Goal: Task Accomplishment & Management: Complete application form

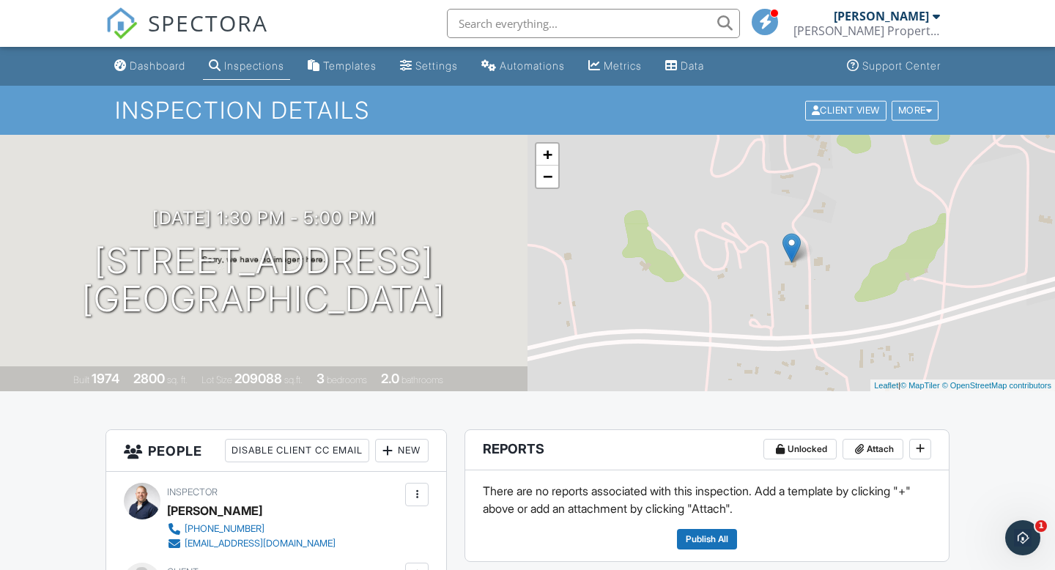
click at [174, 30] on span "SPECTORA" at bounding box center [208, 22] width 120 height 31
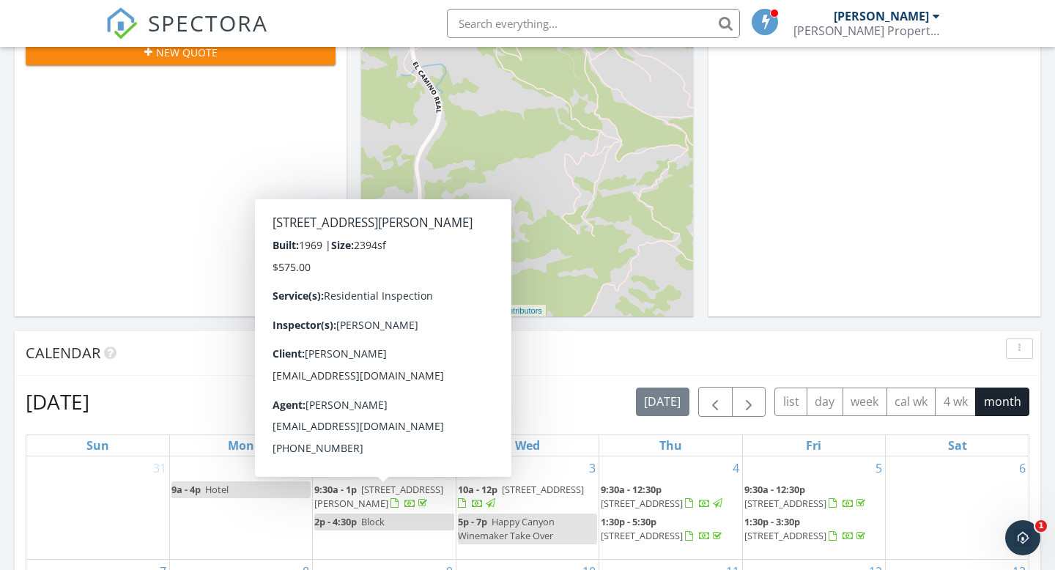
scroll to position [409, 0]
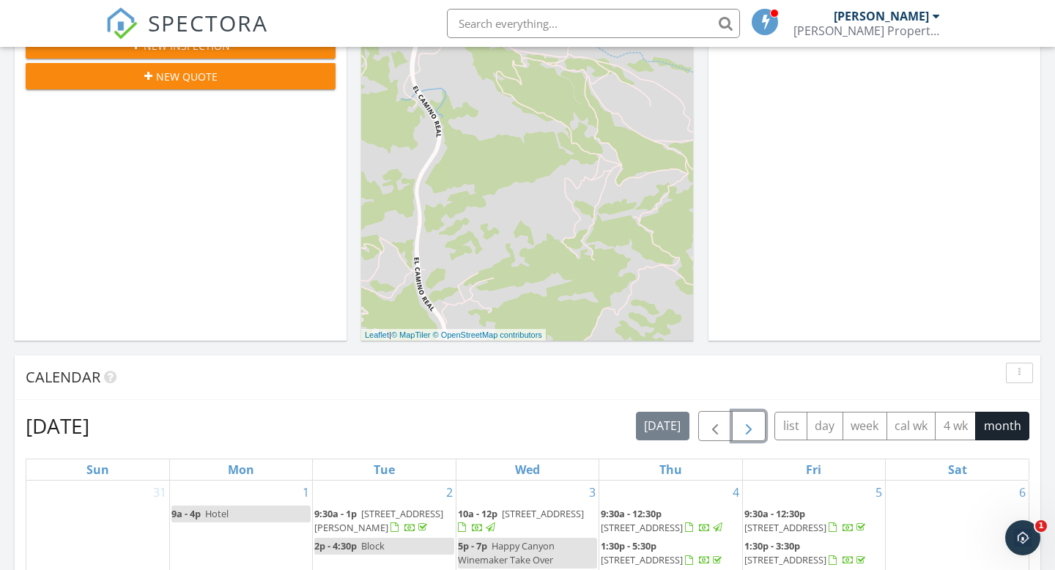
click at [756, 426] on span "button" at bounding box center [749, 427] width 18 height 18
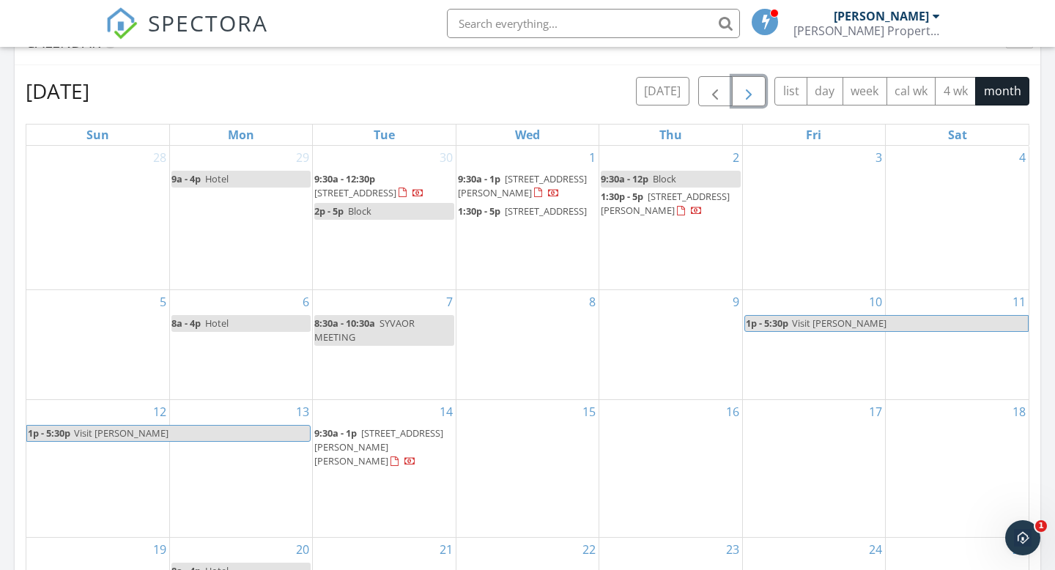
scroll to position [746, 0]
click at [376, 378] on div "7 8:30a - 10:30a SYVAOR MEETING" at bounding box center [384, 342] width 142 height 109
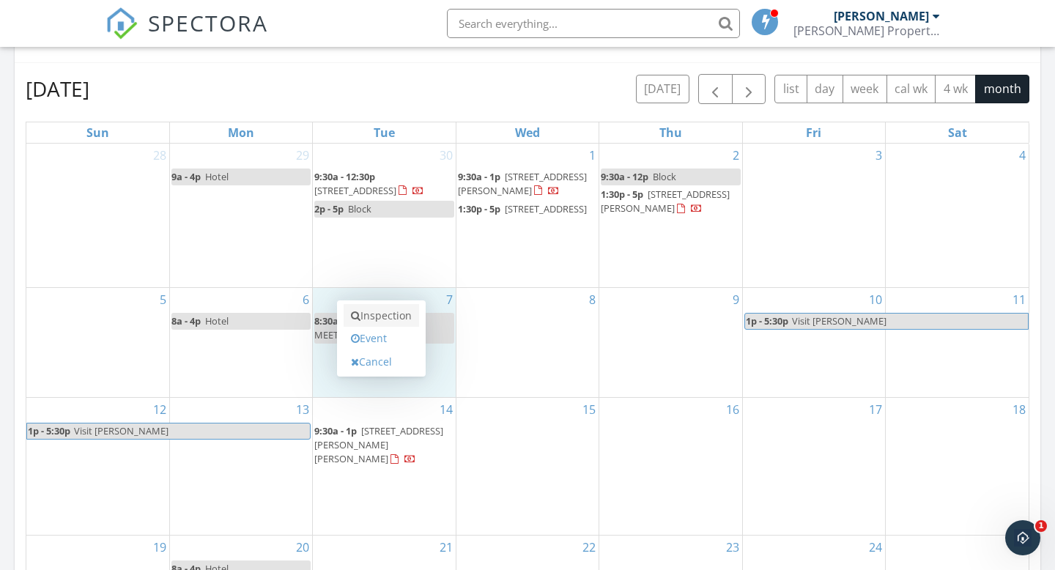
click at [408, 318] on link "Inspection" at bounding box center [381, 315] width 75 height 23
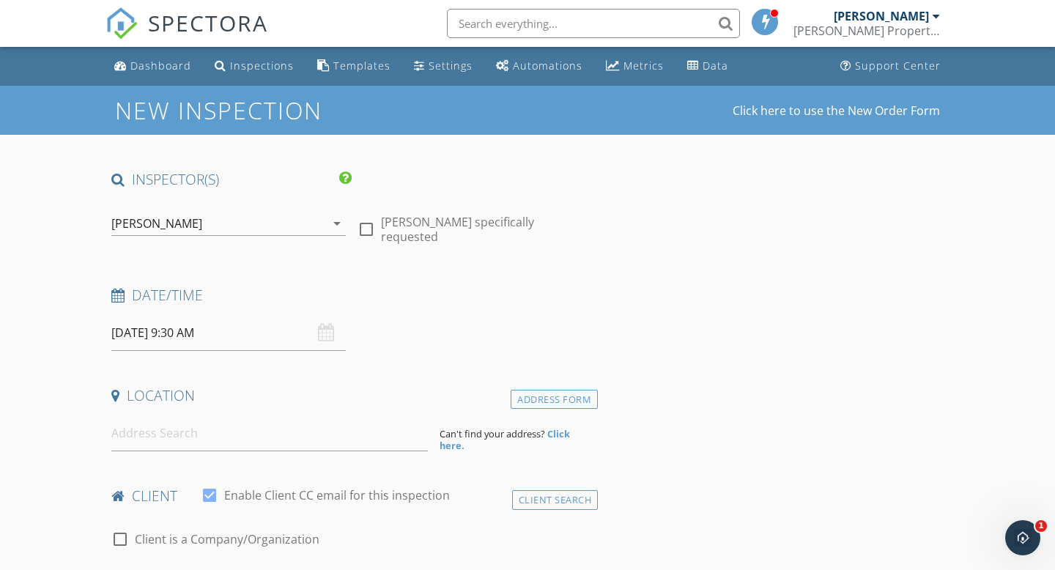
click at [182, 337] on input "[DATE] 9:30 AM" at bounding box center [228, 333] width 235 height 36
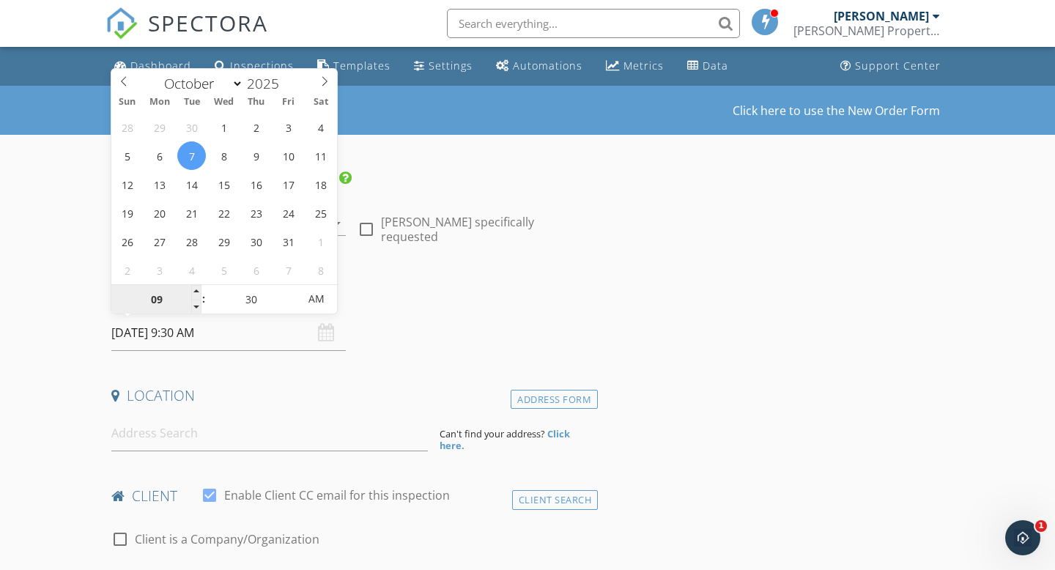
click at [155, 300] on input "09" at bounding box center [156, 299] width 90 height 29
type input "10"
type input "10/07/2025 10:30 AM"
click at [237, 438] on input at bounding box center [269, 434] width 317 height 36
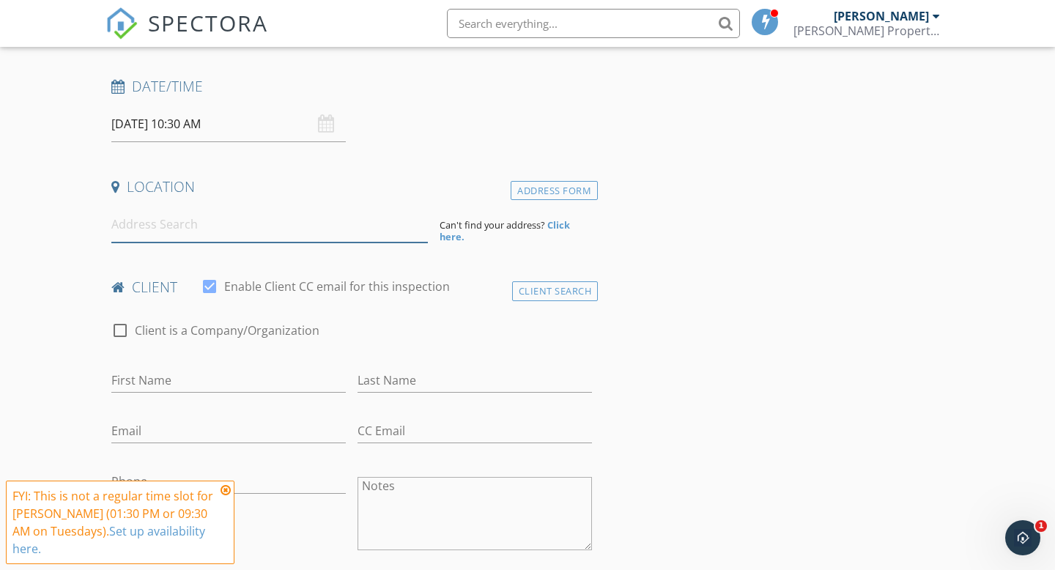
scroll to position [274, 0]
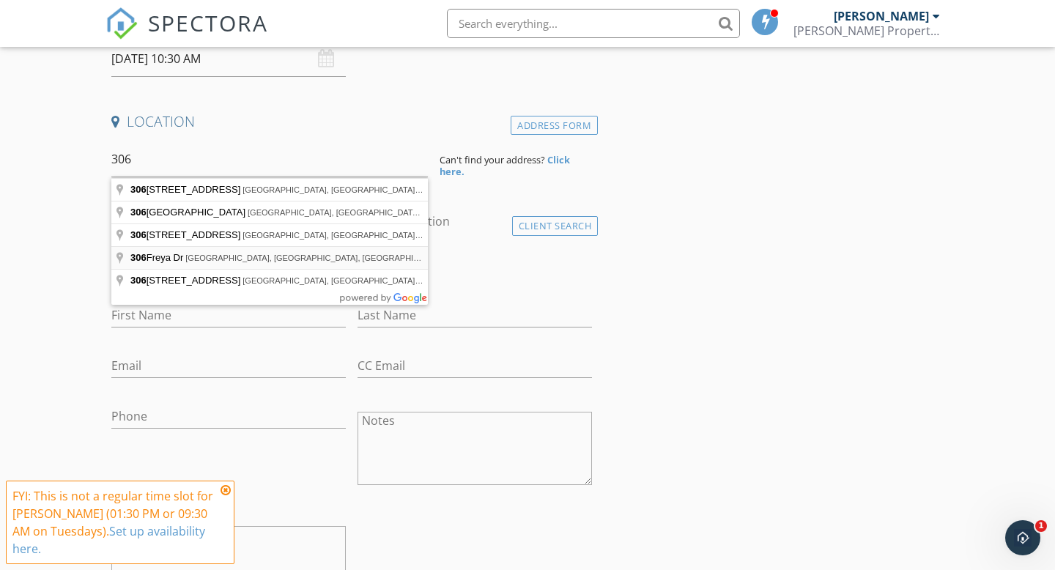
type input "306 Freya Dr, Solvang, CA, USA"
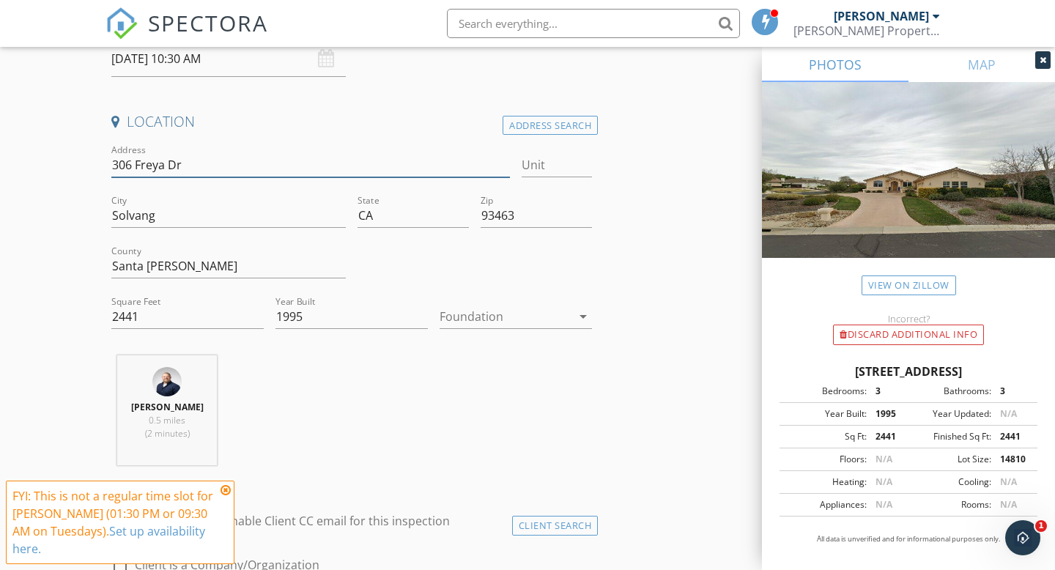
click at [161, 166] on input "306 Freya Dr" at bounding box center [310, 165] width 399 height 24
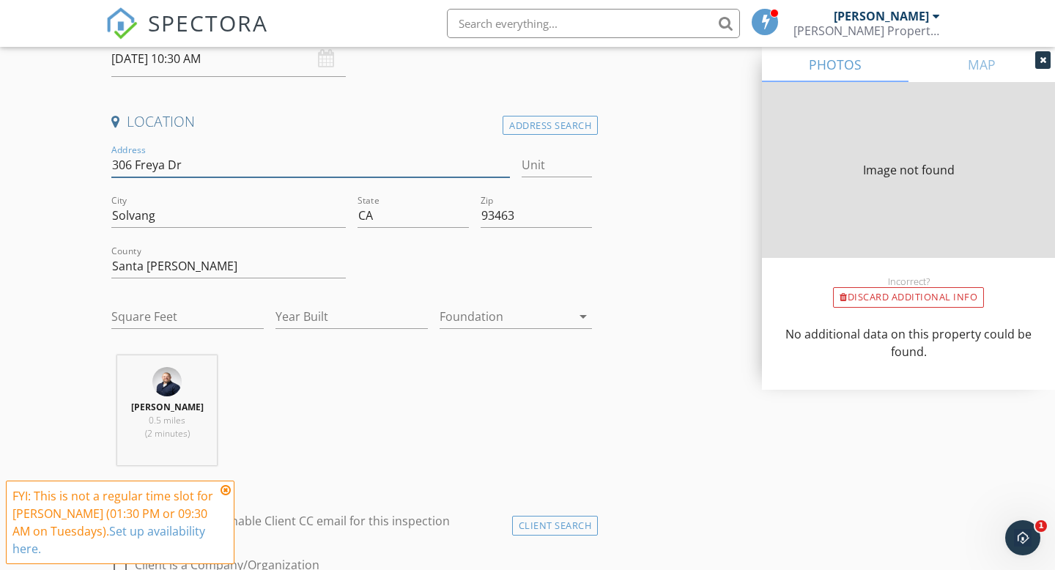
type input "2441"
type input "1995"
type input "2441"
type input "1995"
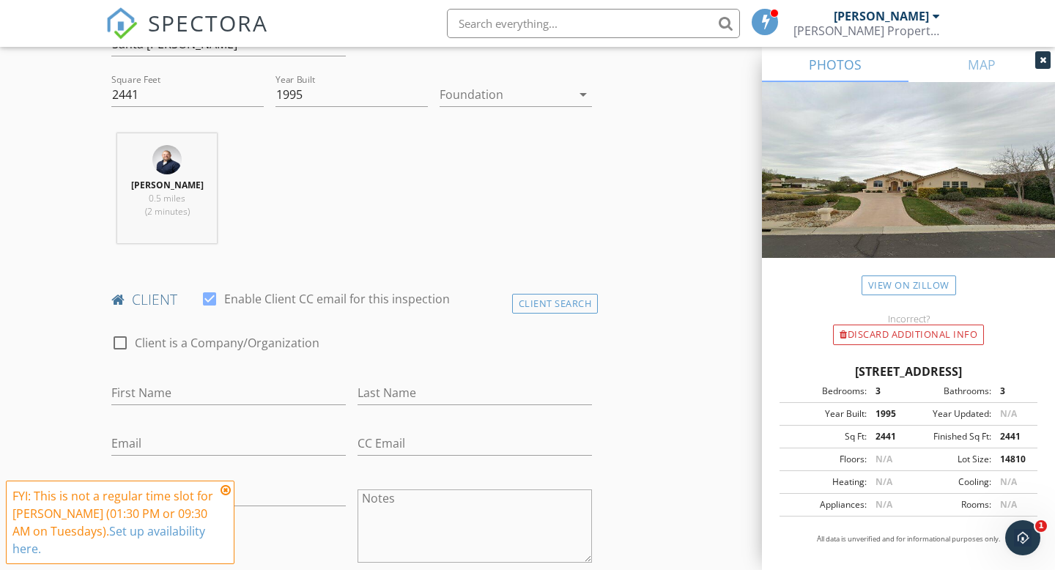
scroll to position [594, 0]
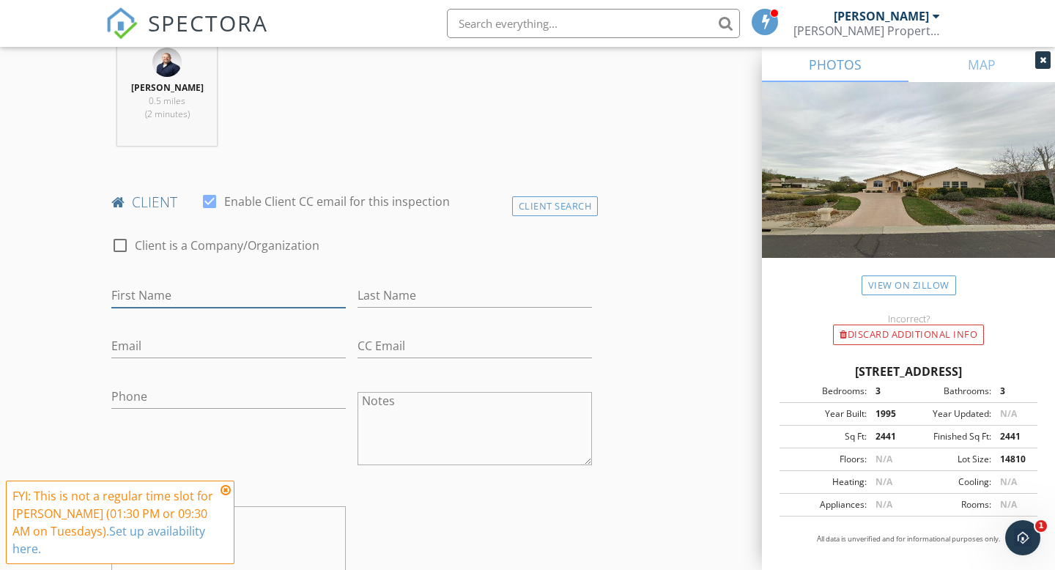
click at [209, 288] on input "First Name" at bounding box center [228, 296] width 235 height 24
type input "Eric"
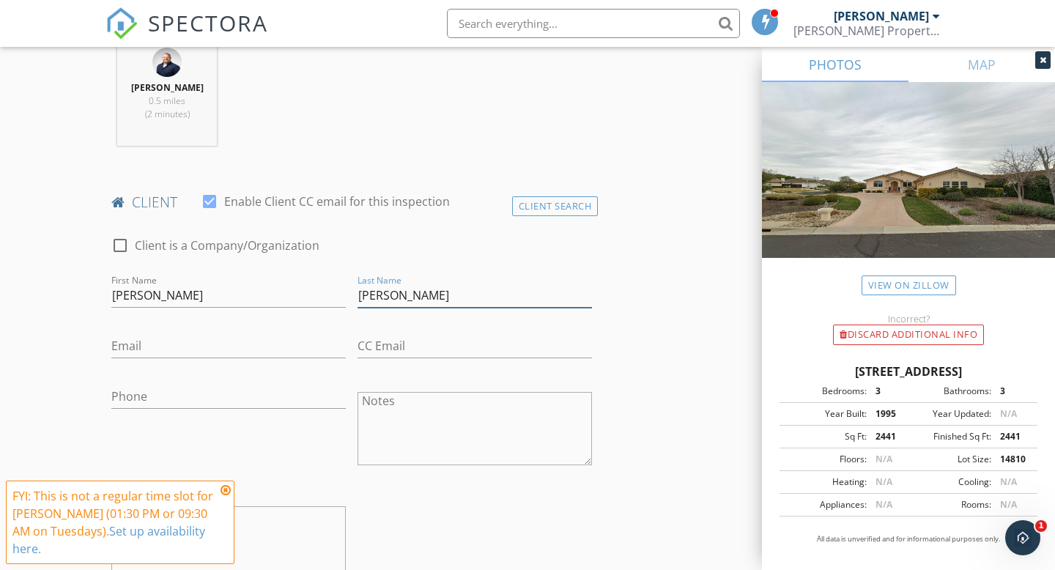
type input "Reynolds"
click at [189, 355] on input "Email" at bounding box center [228, 346] width 235 height 24
type input "I"
type input "info@ericjohnstudio.com"
click at [170, 405] on input "Phone" at bounding box center [228, 397] width 235 height 24
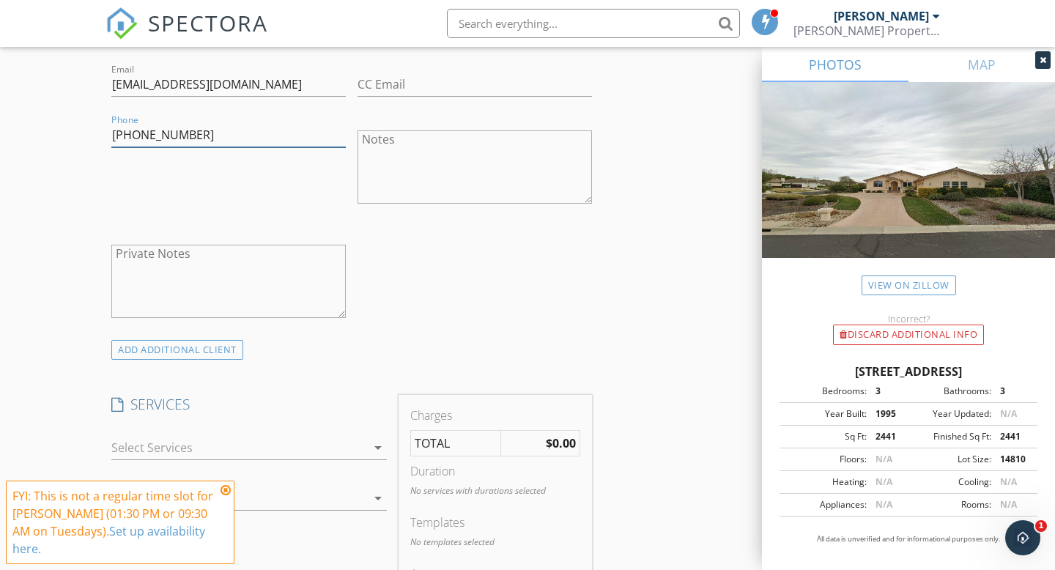
scroll to position [1029, 0]
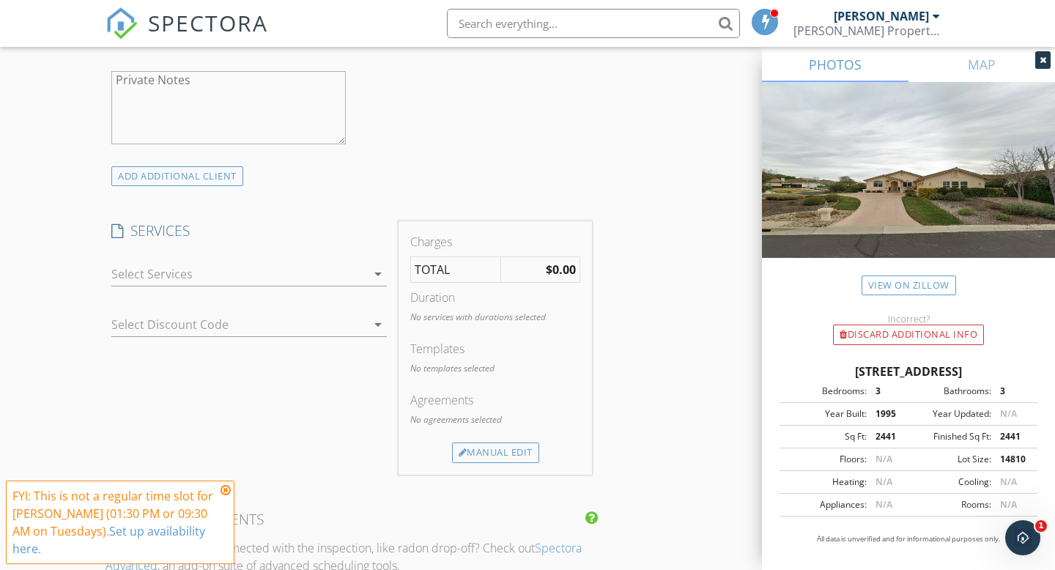
type input "805-245-1294"
click at [377, 276] on icon "arrow_drop_down" at bounding box center [378, 274] width 18 height 18
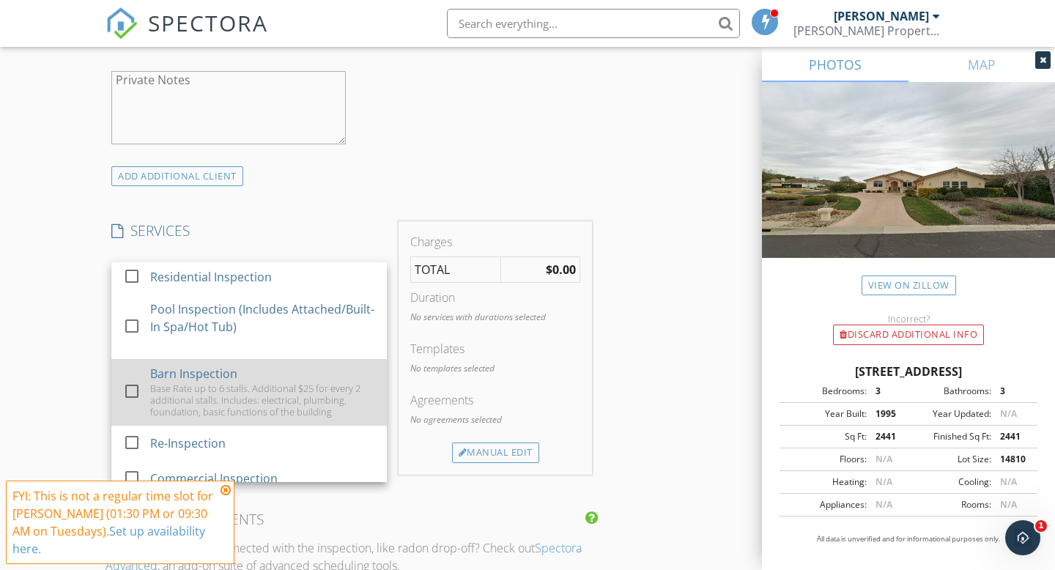
scroll to position [0, 0]
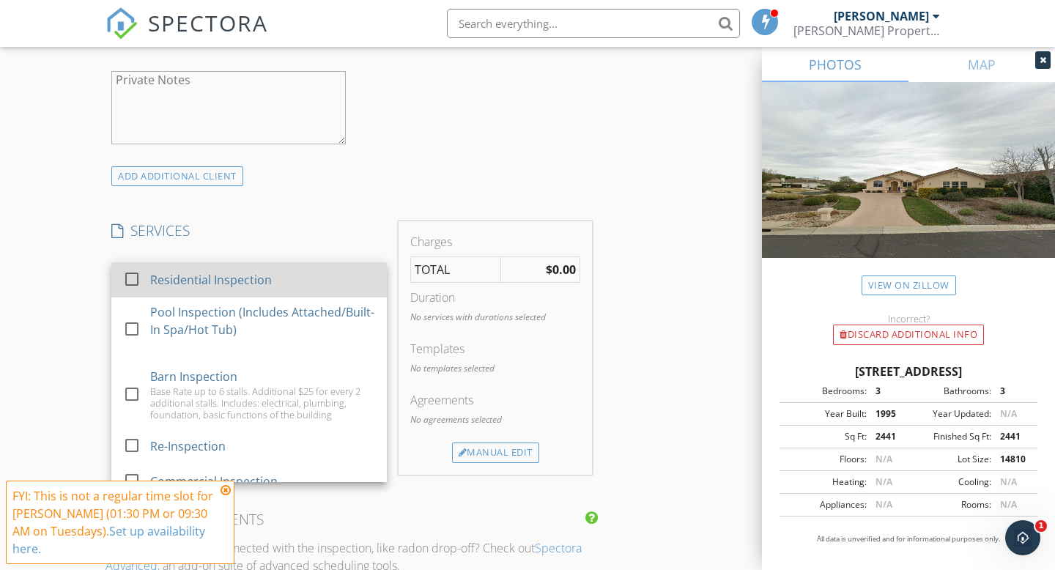
click at [133, 279] on div at bounding box center [131, 279] width 25 height 25
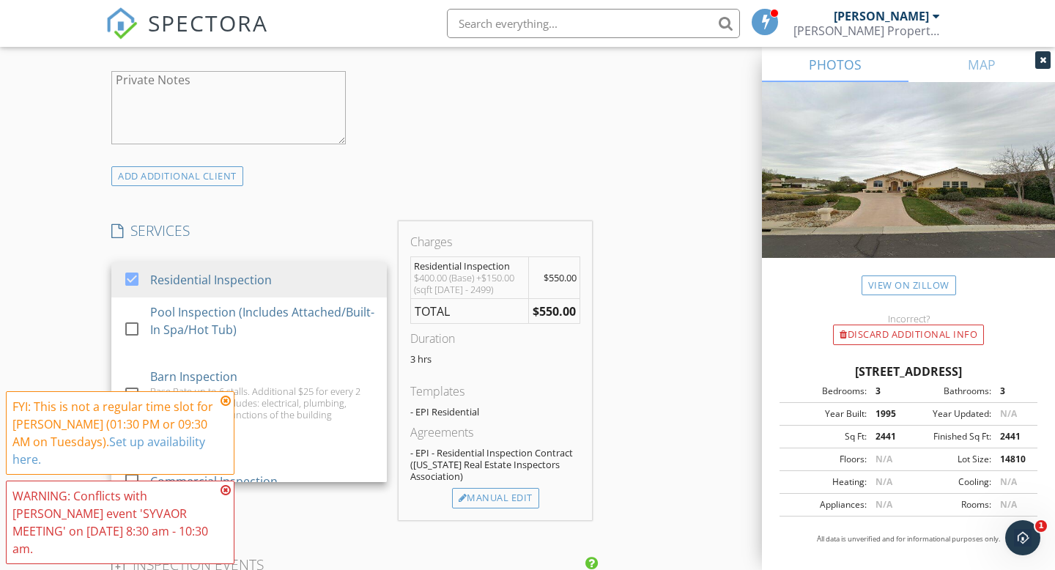
click at [59, 268] on div "New Inspection Click here to use the New Order Form INSPECTOR(S) check_box Matt…" at bounding box center [527, 341] width 1055 height 2568
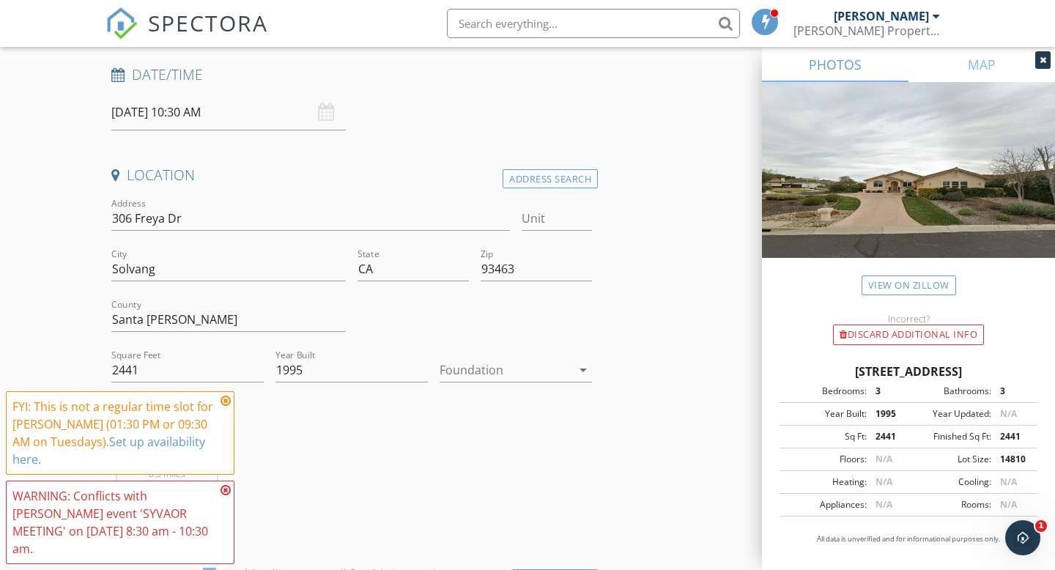
scroll to position [454, 0]
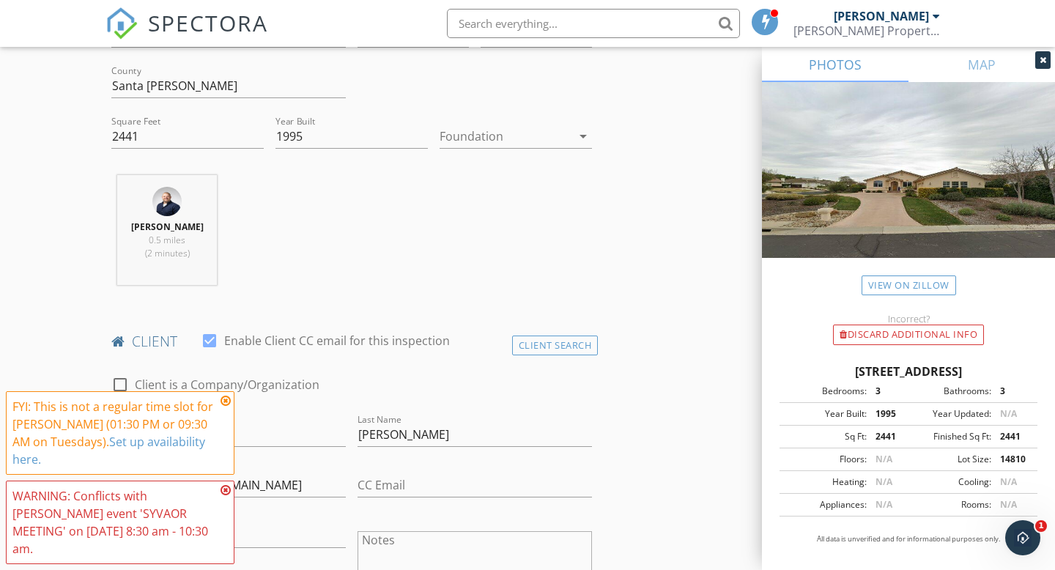
click at [227, 407] on icon at bounding box center [226, 401] width 10 height 12
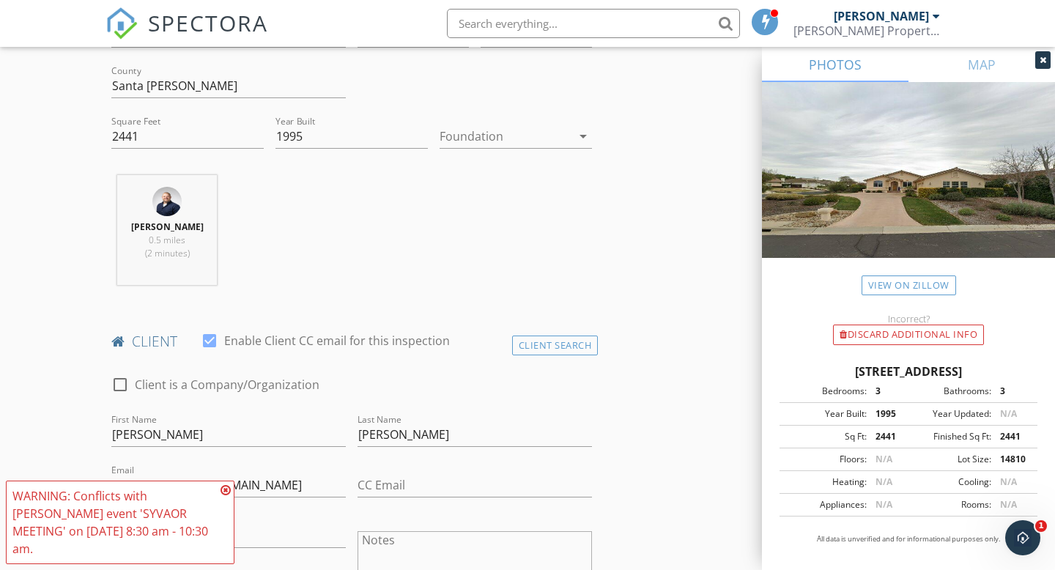
click at [226, 496] on icon at bounding box center [226, 490] width 10 height 12
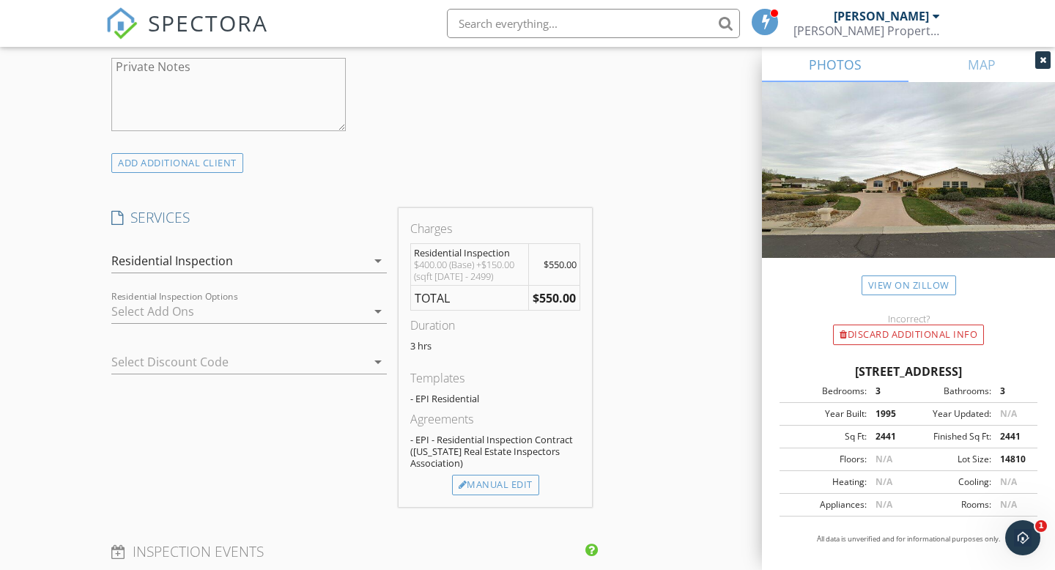
scroll to position [1052, 0]
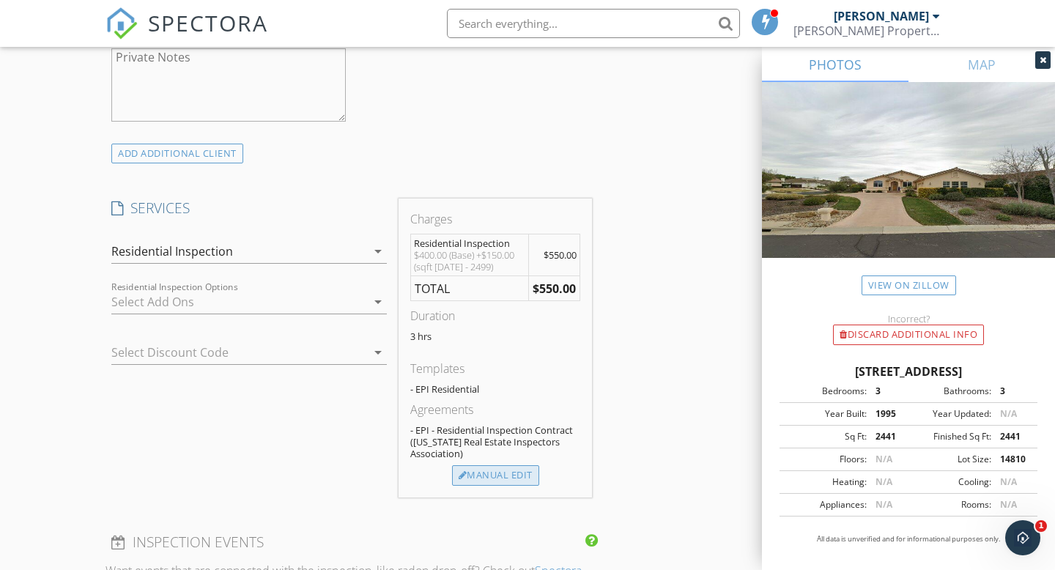
click at [516, 474] on div "Manual Edit" at bounding box center [495, 475] width 87 height 21
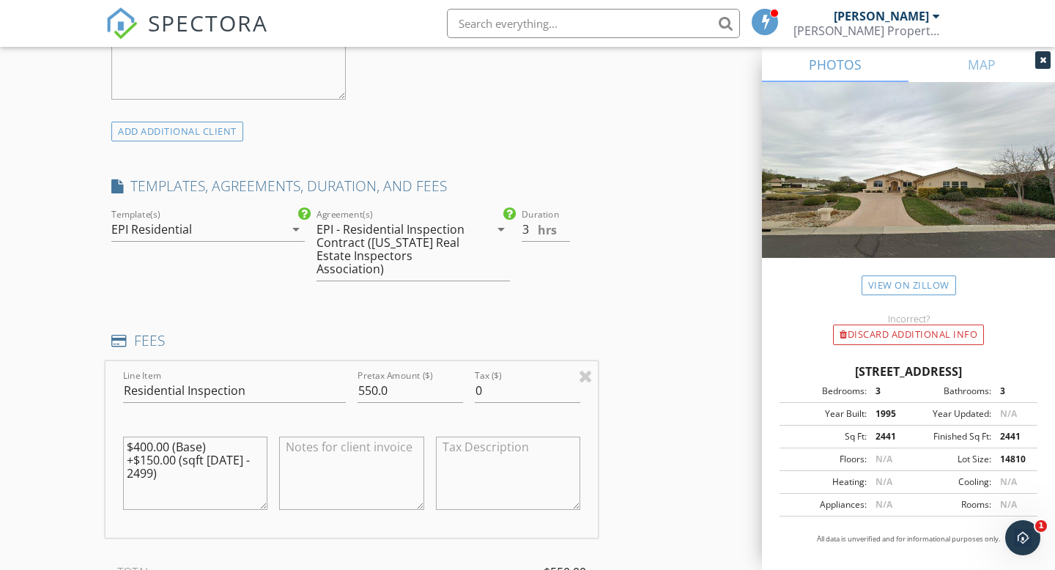
scroll to position [1076, 0]
click at [370, 392] on input "550.0" at bounding box center [411, 389] width 106 height 24
type input "200.0"
click at [172, 480] on textarea "$400.00 (Base) +$150.00 (sqft 1999 - 2499)" at bounding box center [195, 471] width 144 height 73
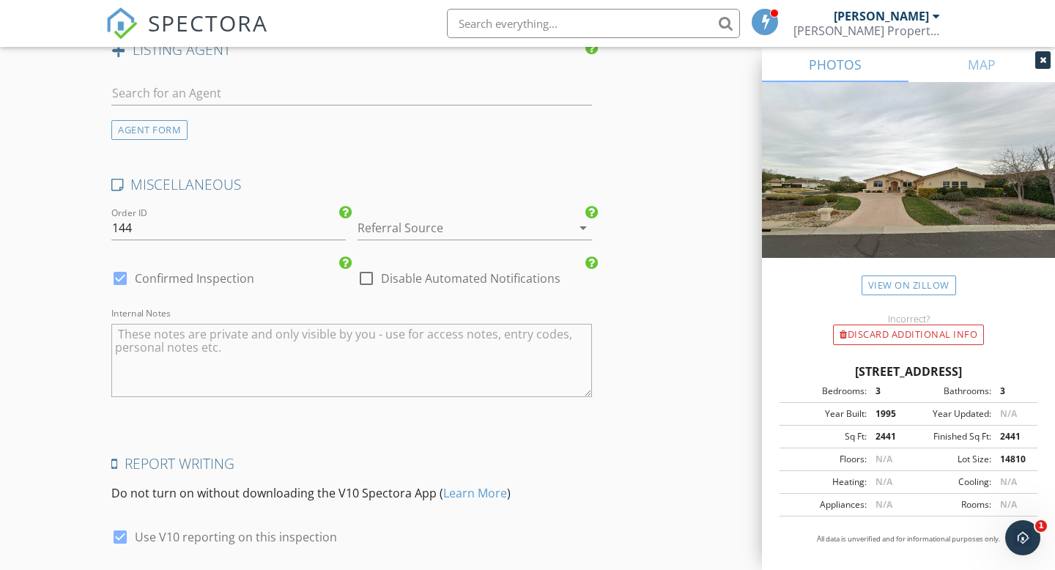
scroll to position [2238, 0]
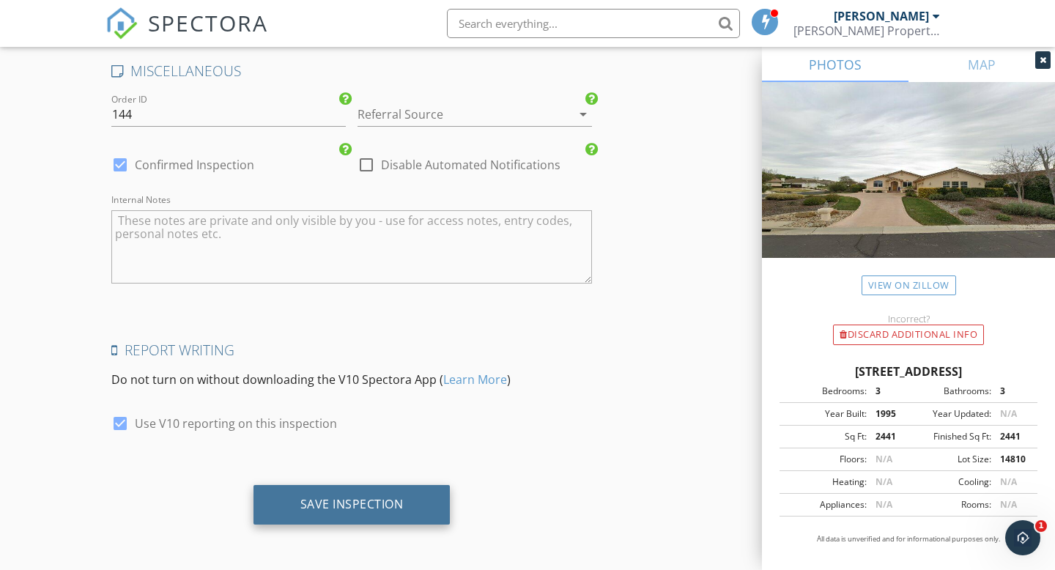
type textarea "$400.00 (Base) +$150.00 (sqft 1999 - 2499) - $350"
click at [385, 500] on div "Save Inspection" at bounding box center [351, 504] width 103 height 15
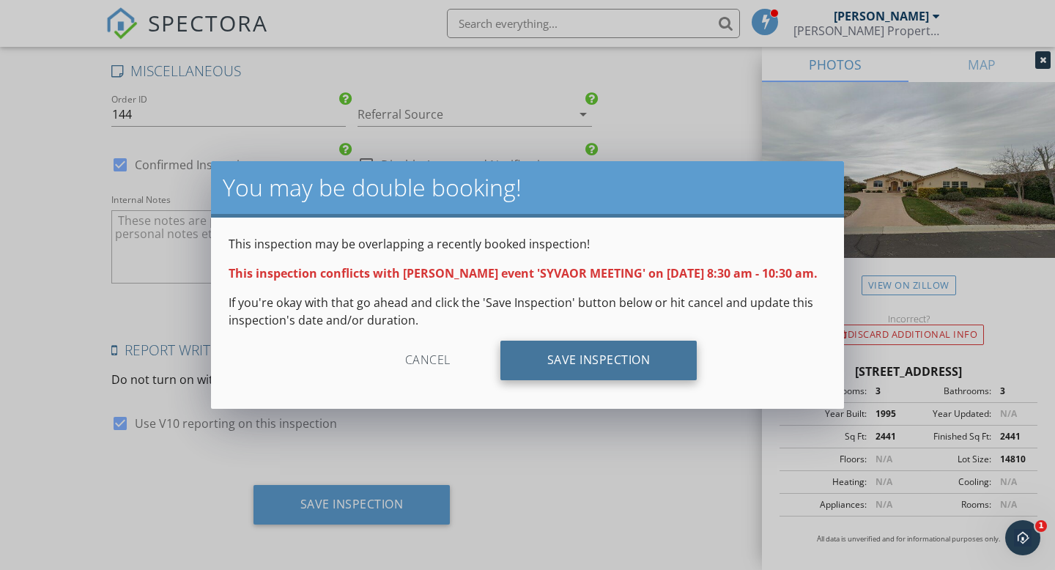
click at [641, 366] on div "Save Inspection" at bounding box center [599, 361] width 197 height 40
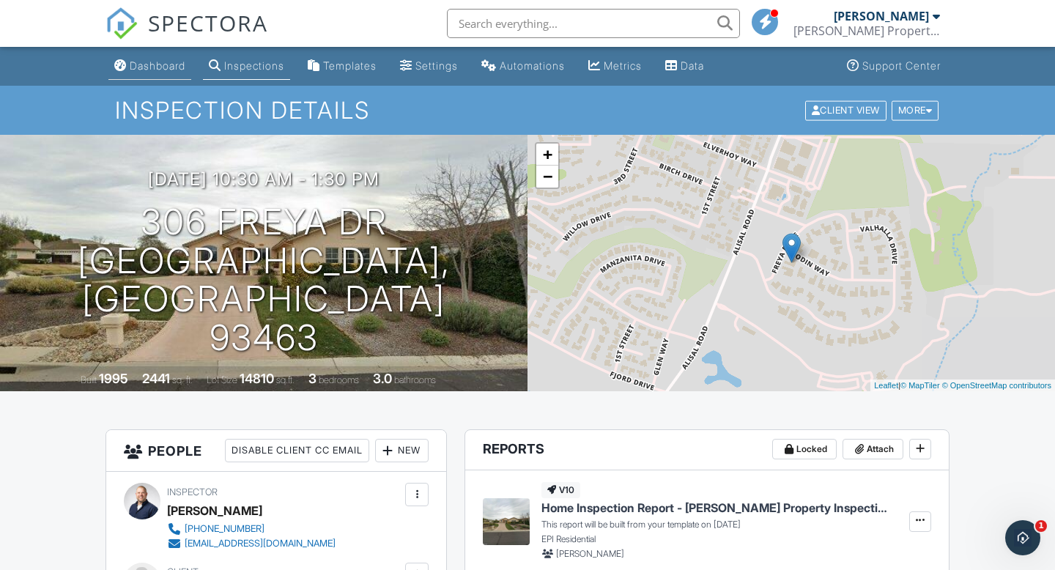
click at [147, 65] on div "Dashboard" at bounding box center [158, 65] width 56 height 12
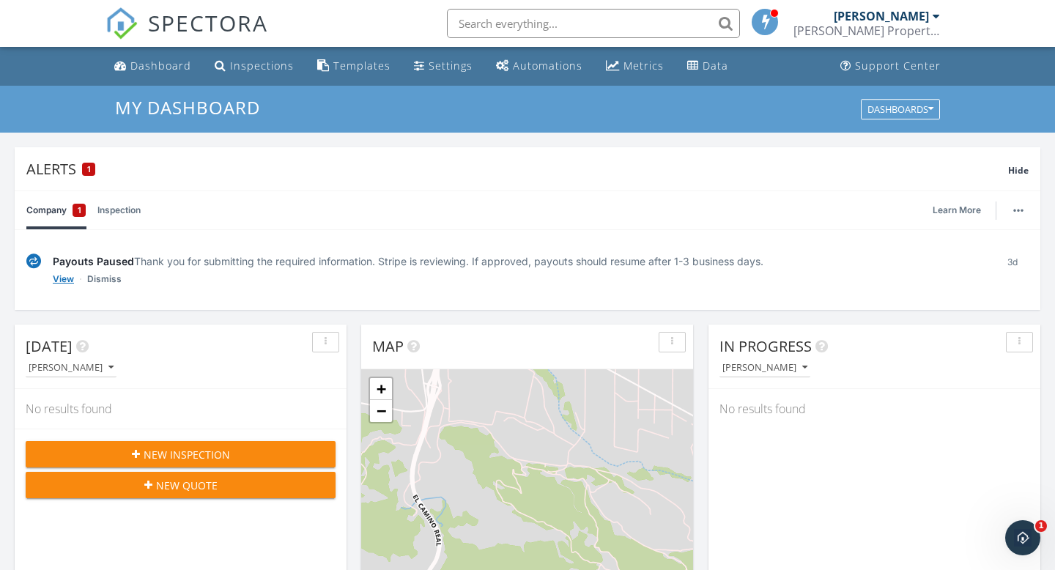
click at [54, 279] on link "View" at bounding box center [63, 279] width 21 height 15
click at [86, 166] on div "1" at bounding box center [88, 169] width 13 height 13
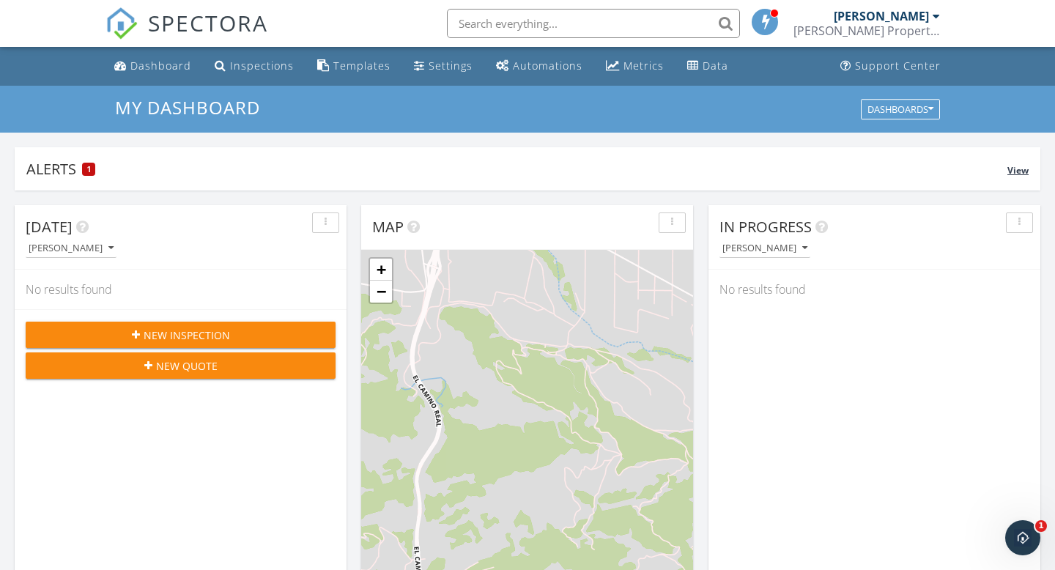
click at [86, 166] on div "1" at bounding box center [88, 169] width 13 height 13
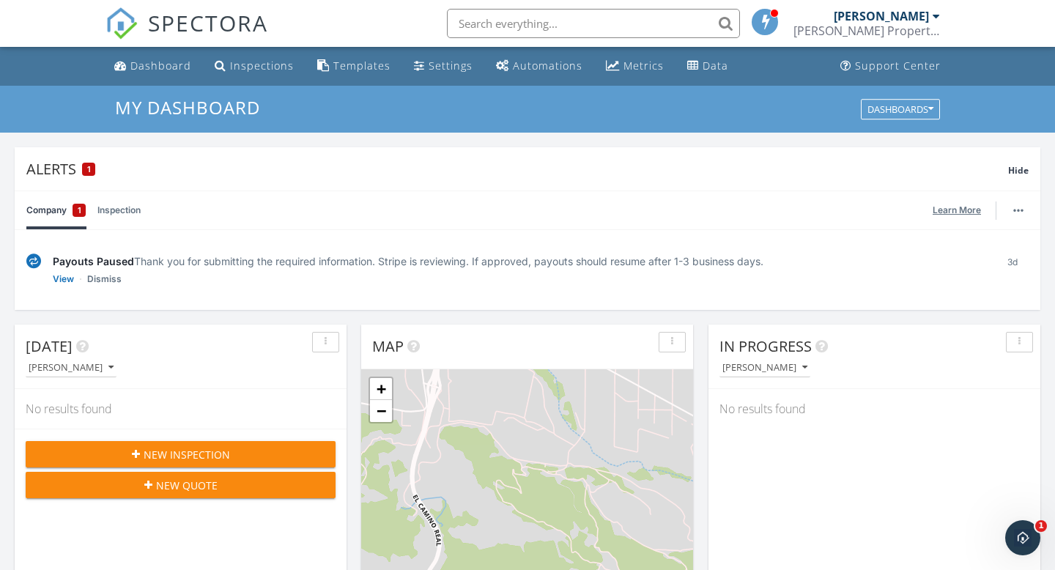
click at [964, 210] on link "Learn More" at bounding box center [961, 210] width 57 height 15
click at [1019, 213] on button "button" at bounding box center [1018, 210] width 21 height 21
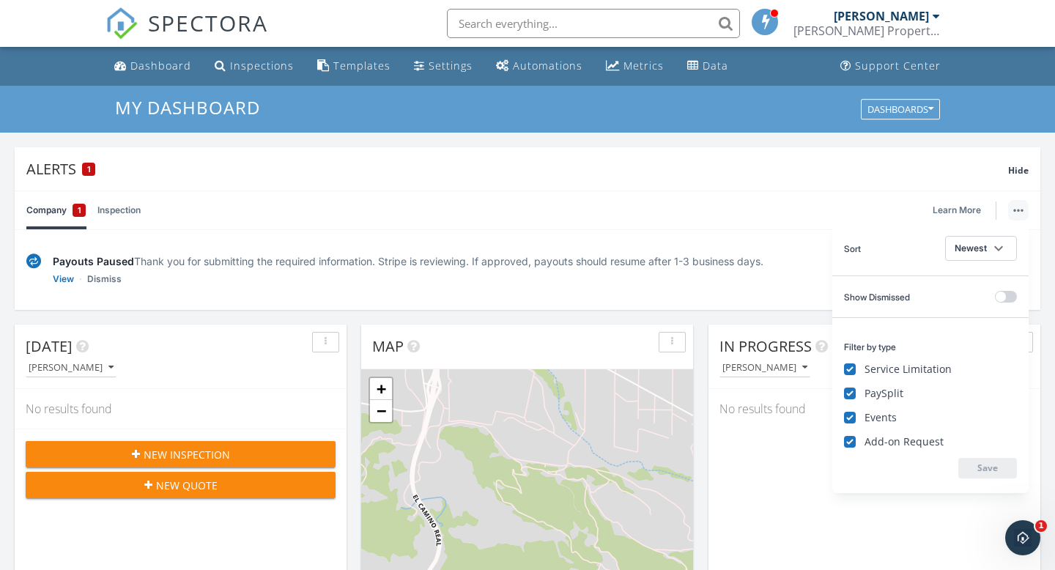
click at [743, 285] on div "Payouts Paused Thank you for submitting the required information. Stripe is rev…" at bounding box center [519, 270] width 932 height 33
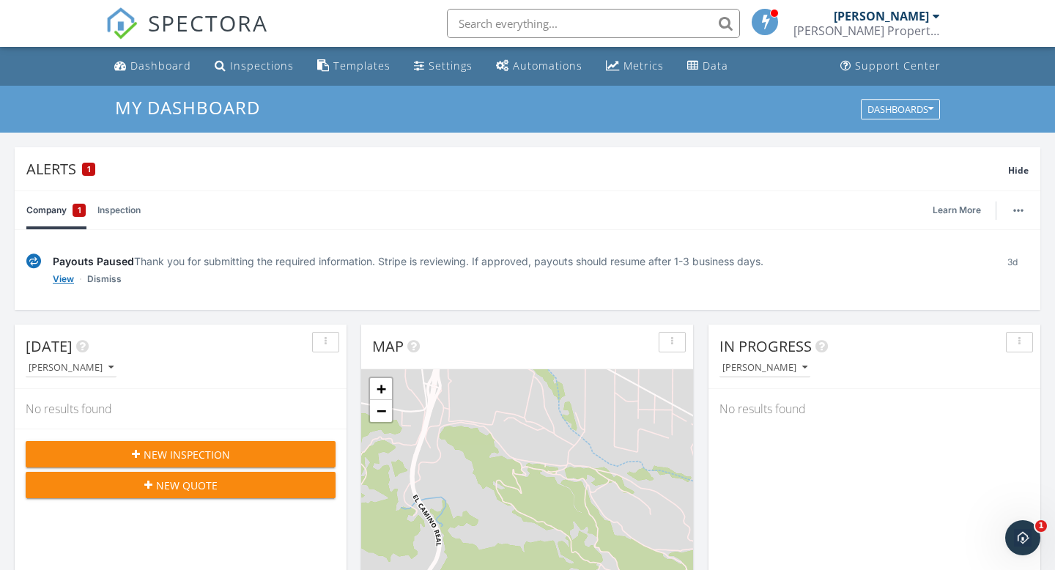
click at [64, 281] on link "View" at bounding box center [63, 279] width 21 height 15
